Goal: Information Seeking & Learning: Learn about a topic

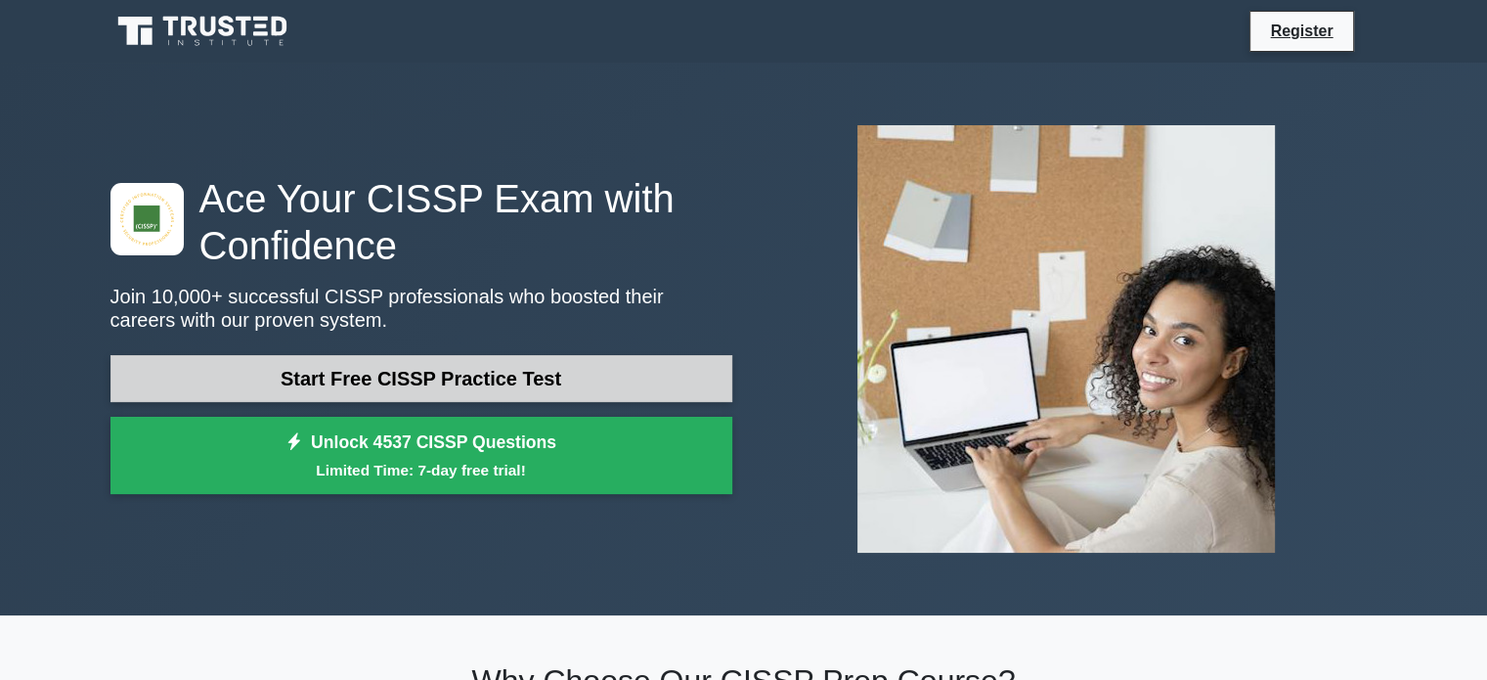
click at [365, 385] on link "Start Free CISSP Practice Test" at bounding box center [422, 378] width 622 height 47
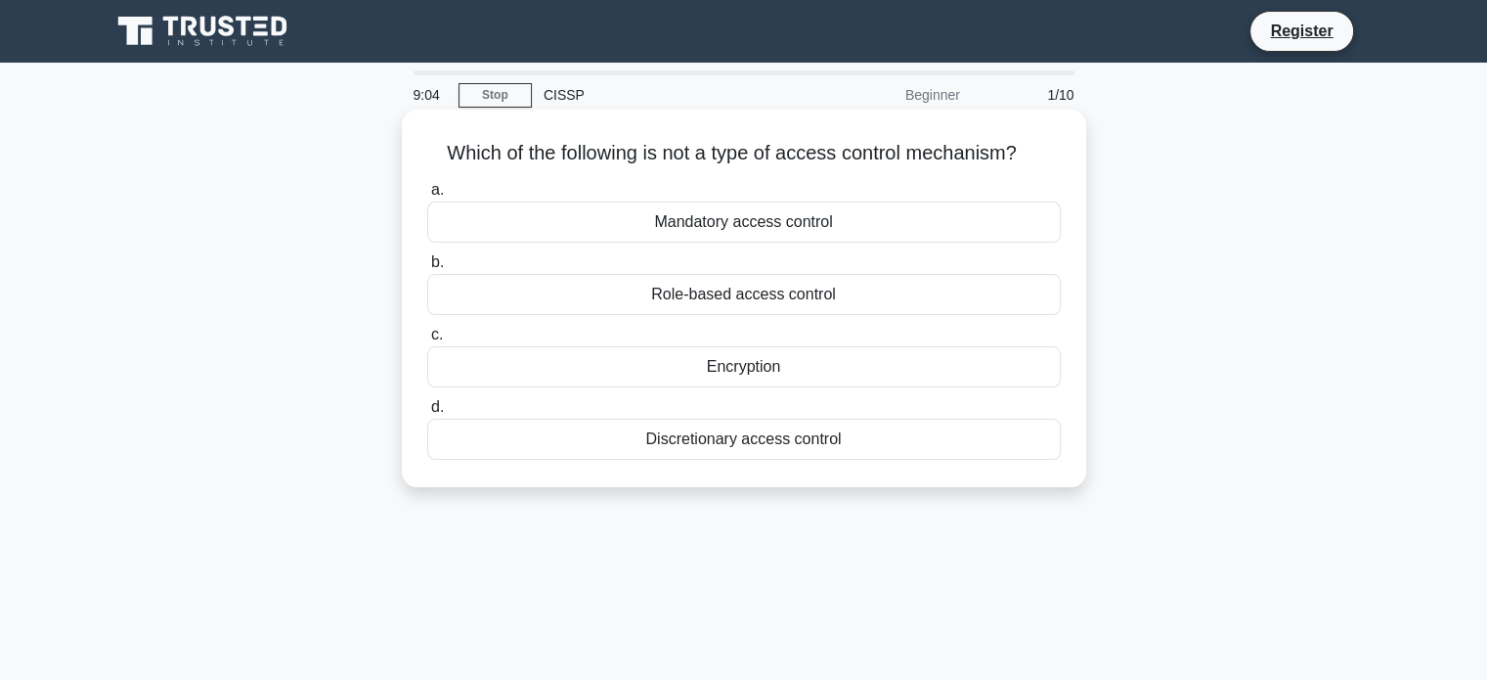
click at [447, 277] on div "Role-based access control" at bounding box center [744, 294] width 634 height 41
click at [427, 269] on input "b. Role-based access control" at bounding box center [427, 262] width 0 height 13
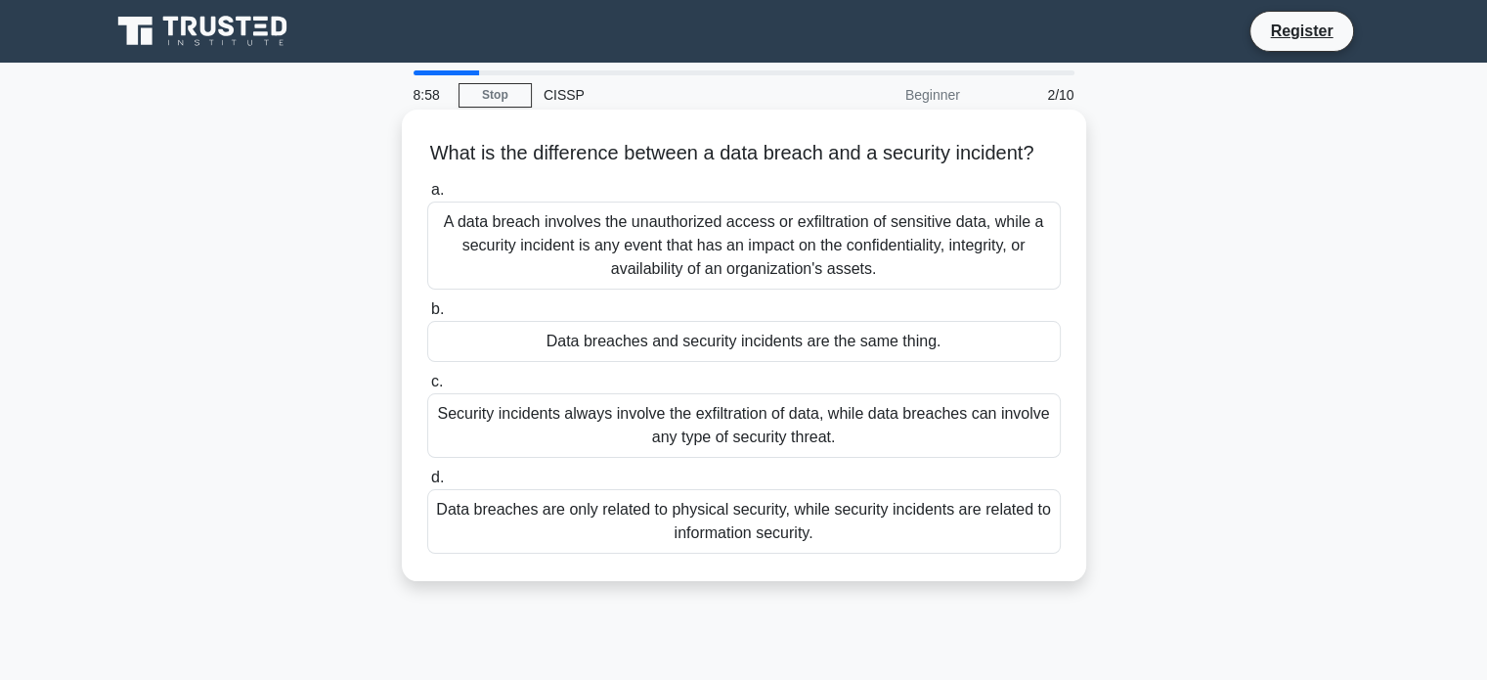
click at [487, 280] on div "A data breach involves the unauthorized access or exfiltration of sensitive dat…" at bounding box center [744, 245] width 634 height 88
click at [427, 197] on input "a. A data breach involves the unauthorized access or exfiltration of sensitive …" at bounding box center [427, 190] width 0 height 13
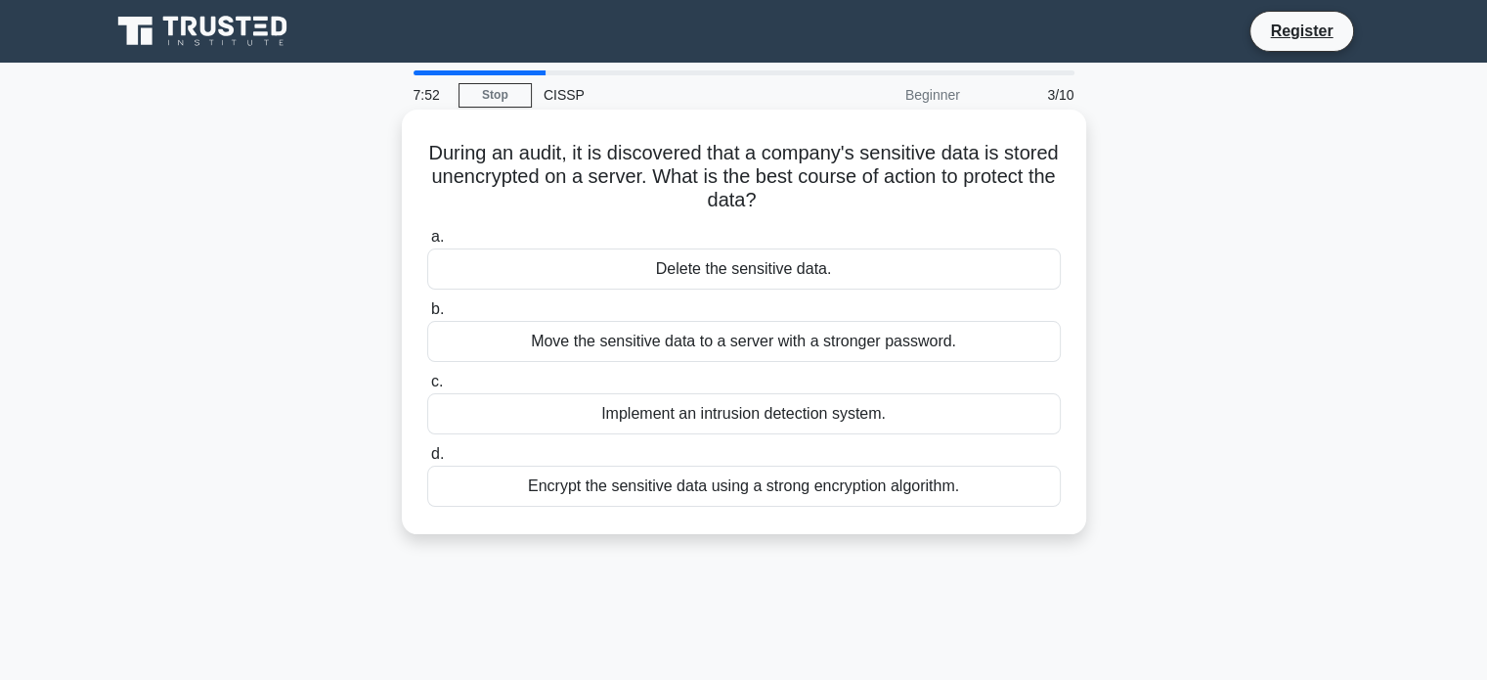
click at [599, 413] on div "Implement an intrusion detection system." at bounding box center [744, 413] width 634 height 41
click at [427, 388] on input "c. Implement an intrusion detection system." at bounding box center [427, 382] width 0 height 13
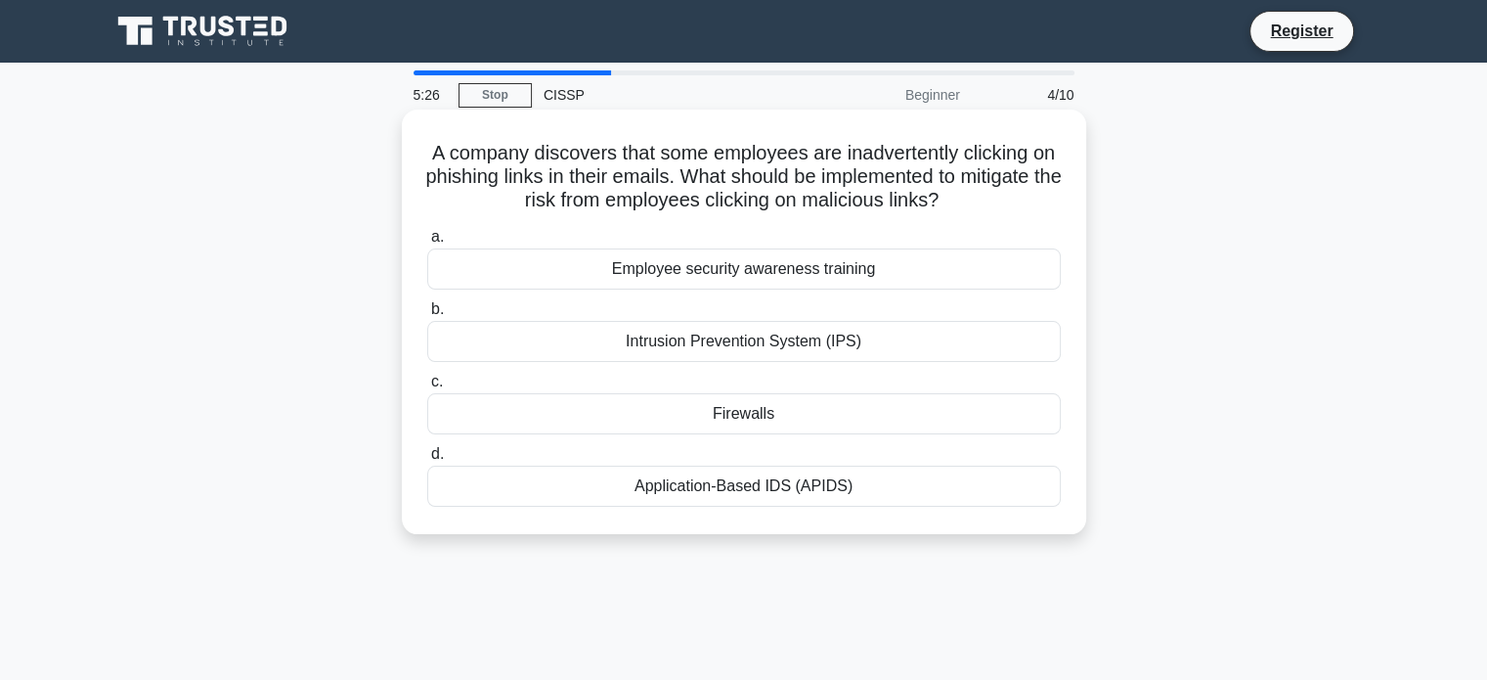
click at [761, 273] on div "Employee security awareness training" at bounding box center [744, 268] width 634 height 41
click at [427, 243] on input "a. Employee security awareness training" at bounding box center [427, 237] width 0 height 13
